Goal: Information Seeking & Learning: Learn about a topic

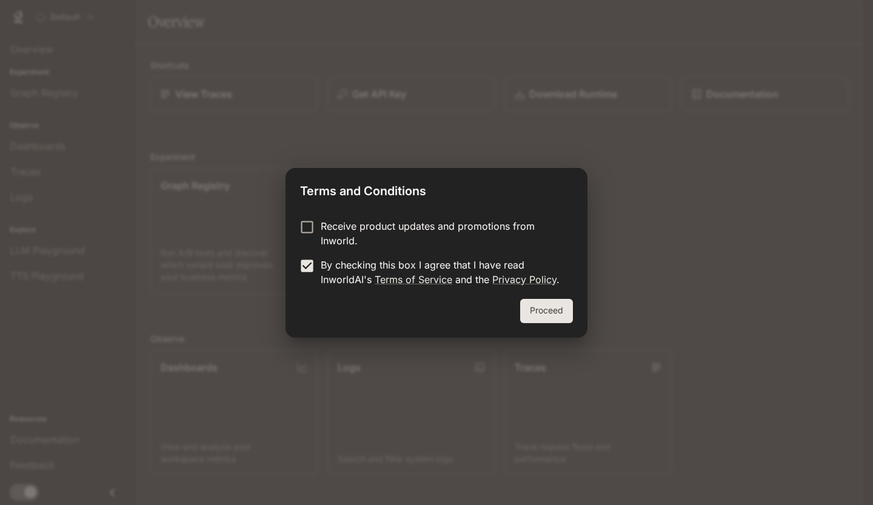
click at [540, 312] on button "Proceed" at bounding box center [546, 311] width 53 height 24
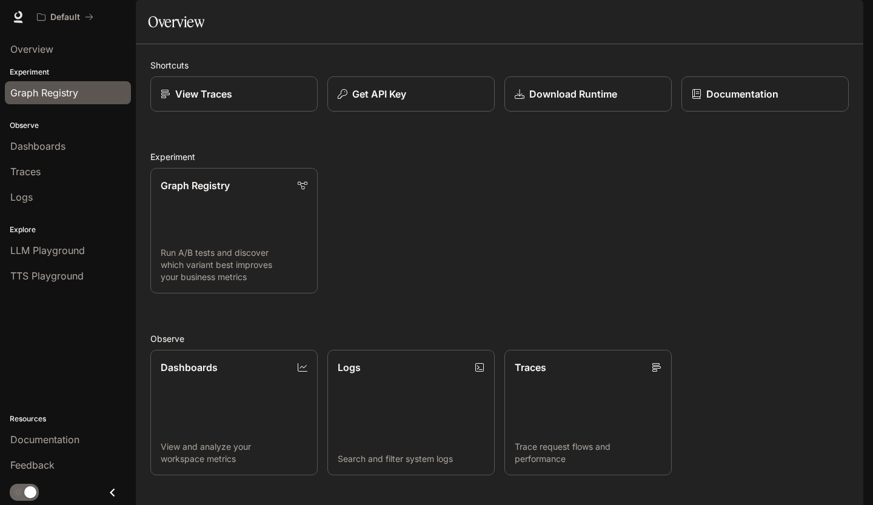
click at [29, 94] on span "Graph Registry" at bounding box center [44, 93] width 68 height 15
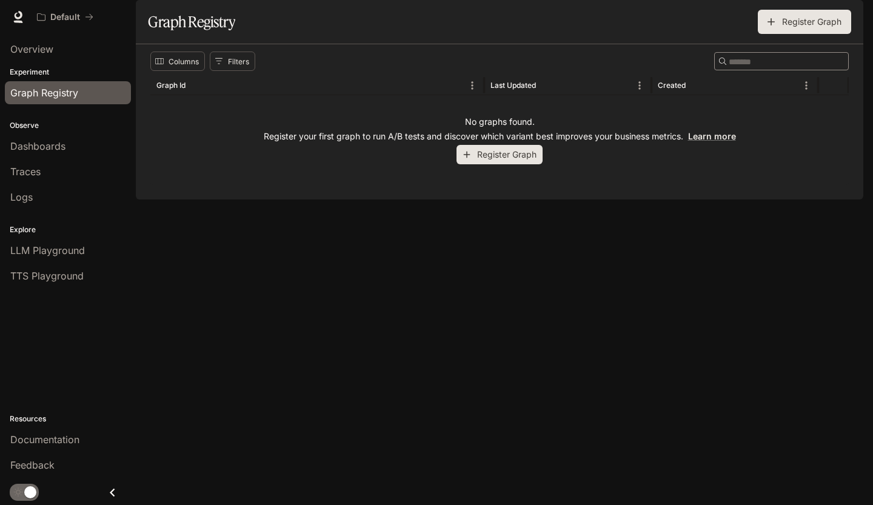
click at [43, 77] on p "Experiment" at bounding box center [68, 72] width 136 height 11
click at [43, 73] on p "Experiment" at bounding box center [68, 72] width 136 height 11
click at [44, 49] on span "Overview" at bounding box center [31, 49] width 43 height 15
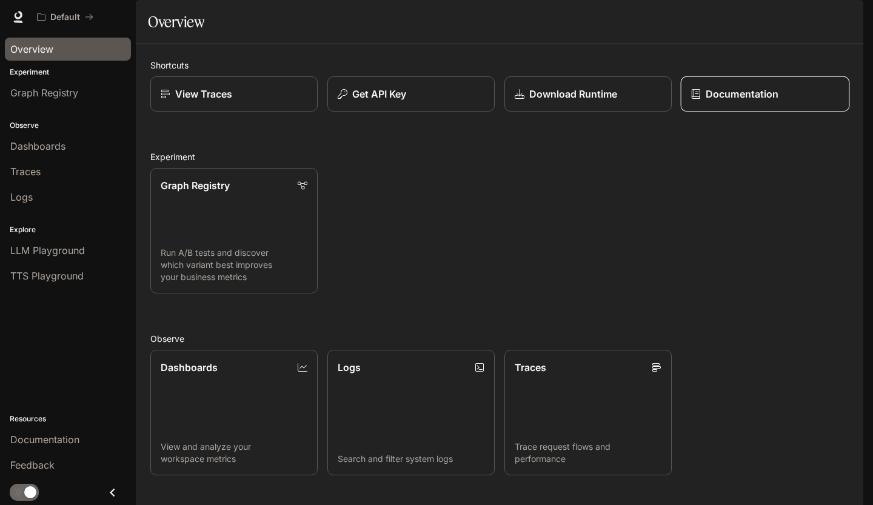
click at [712, 101] on p "Documentation" at bounding box center [742, 94] width 73 height 15
